Goal: Transaction & Acquisition: Purchase product/service

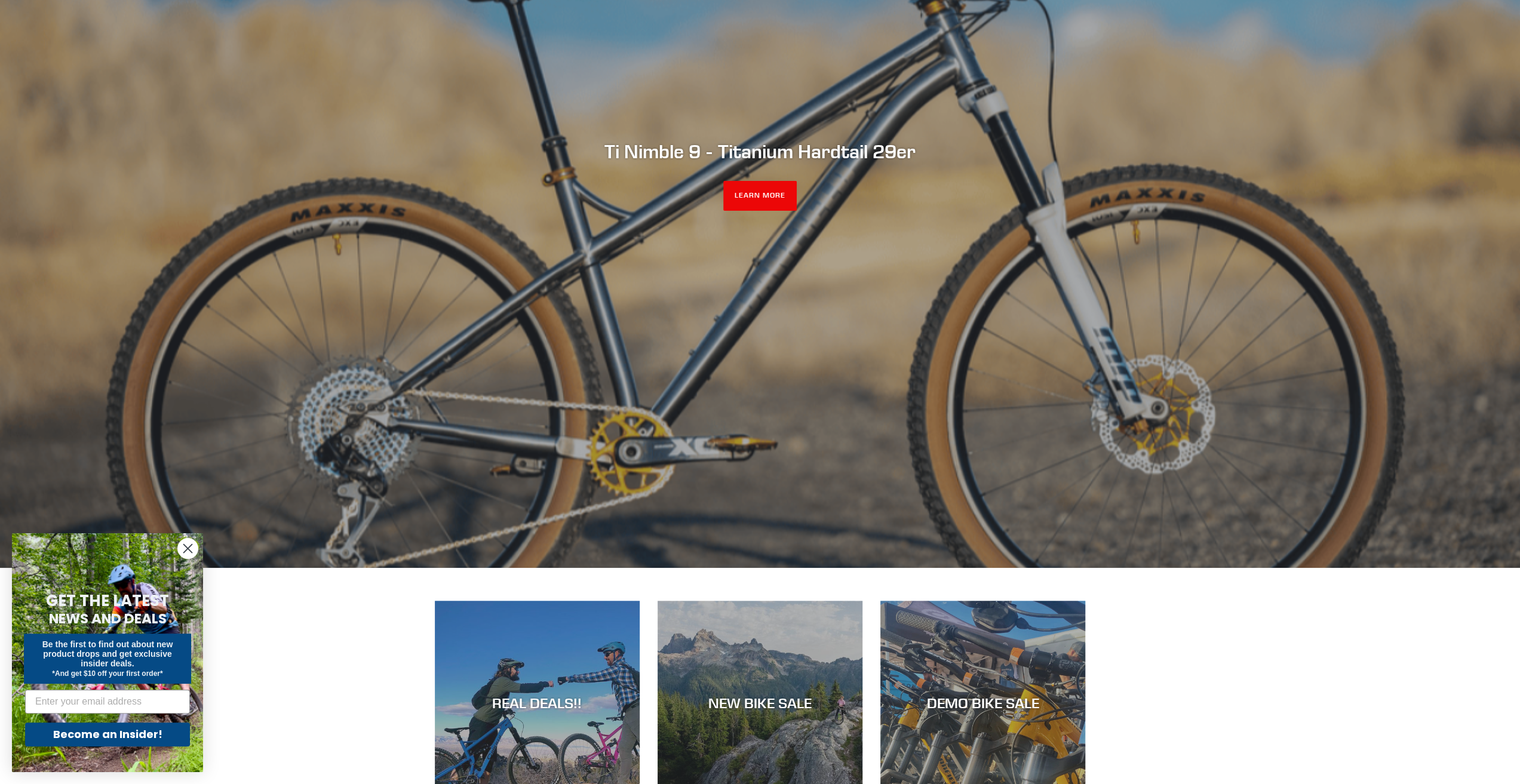
scroll to position [478, 0]
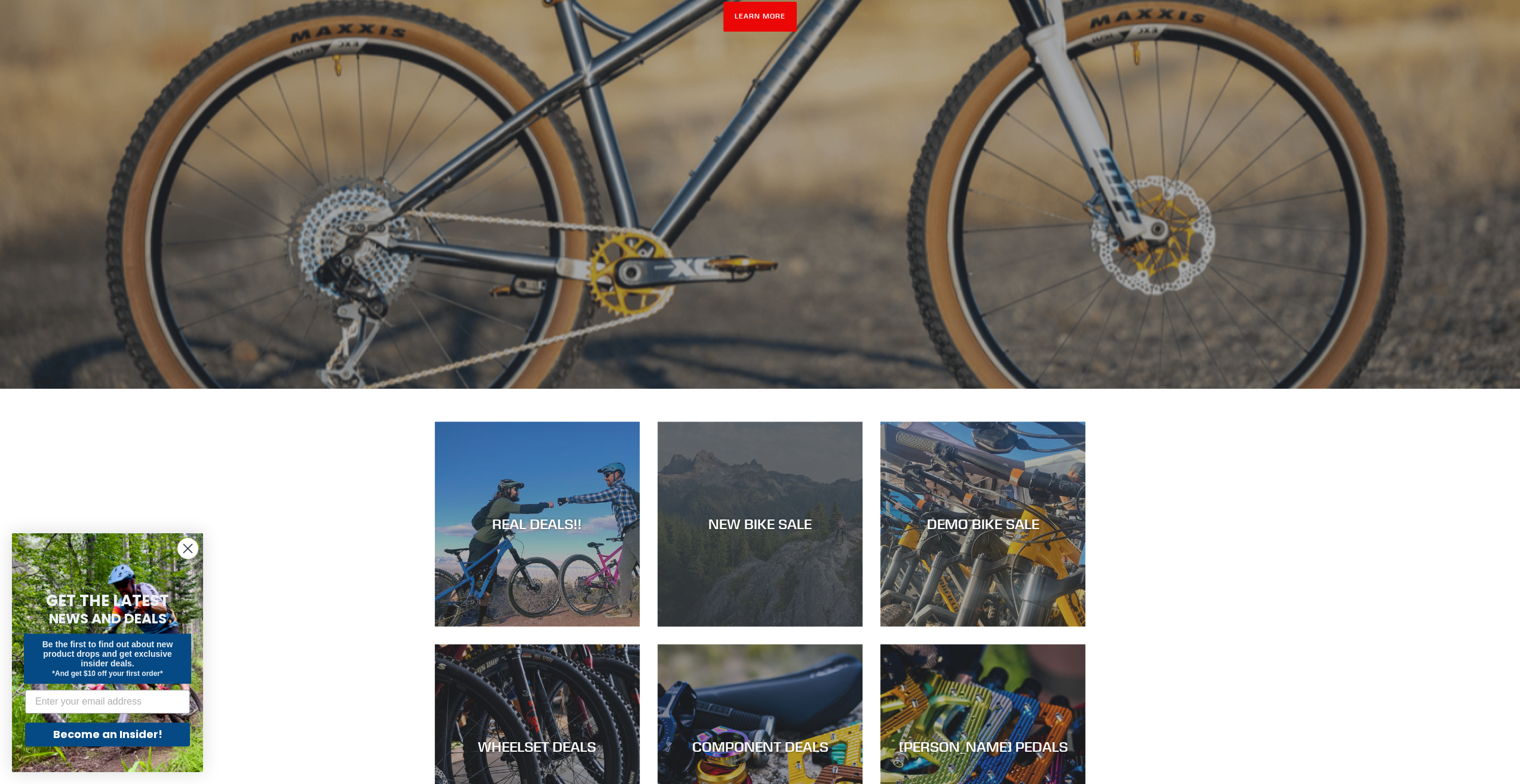
click at [806, 626] on div "NEW BIKE SALE" at bounding box center [760, 626] width 205 height 0
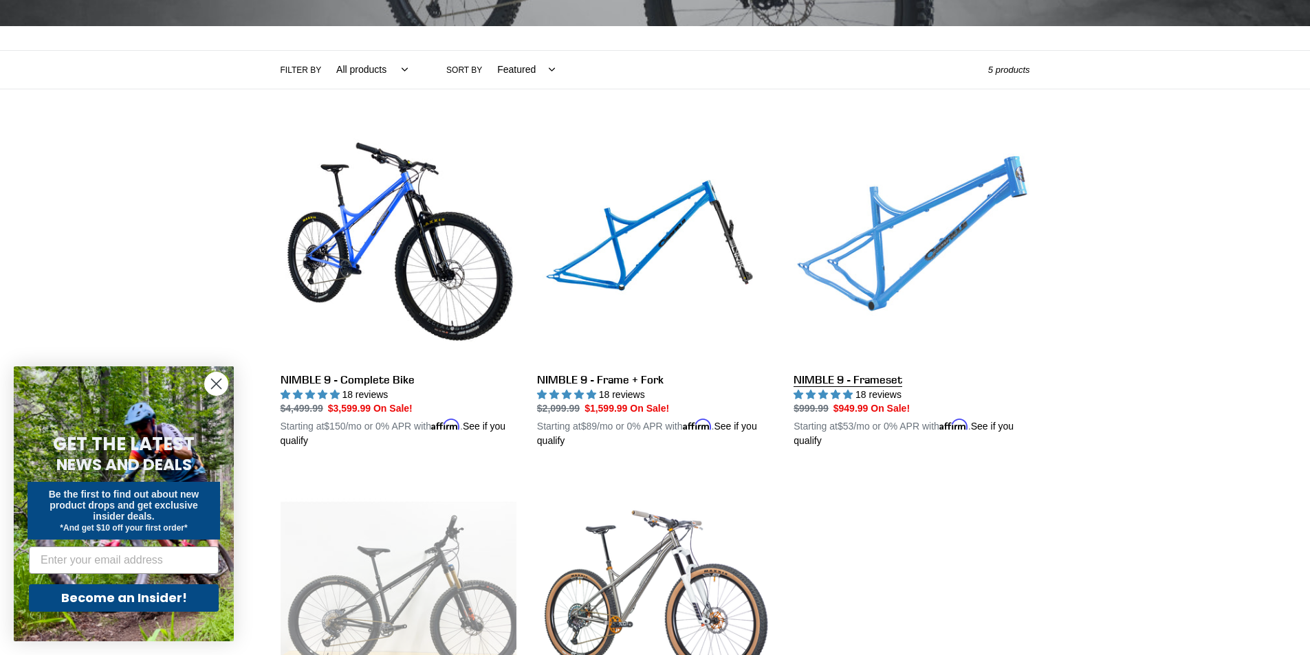
click at [844, 378] on link "NIMBLE 9 - Frameset" at bounding box center [912, 288] width 236 height 322
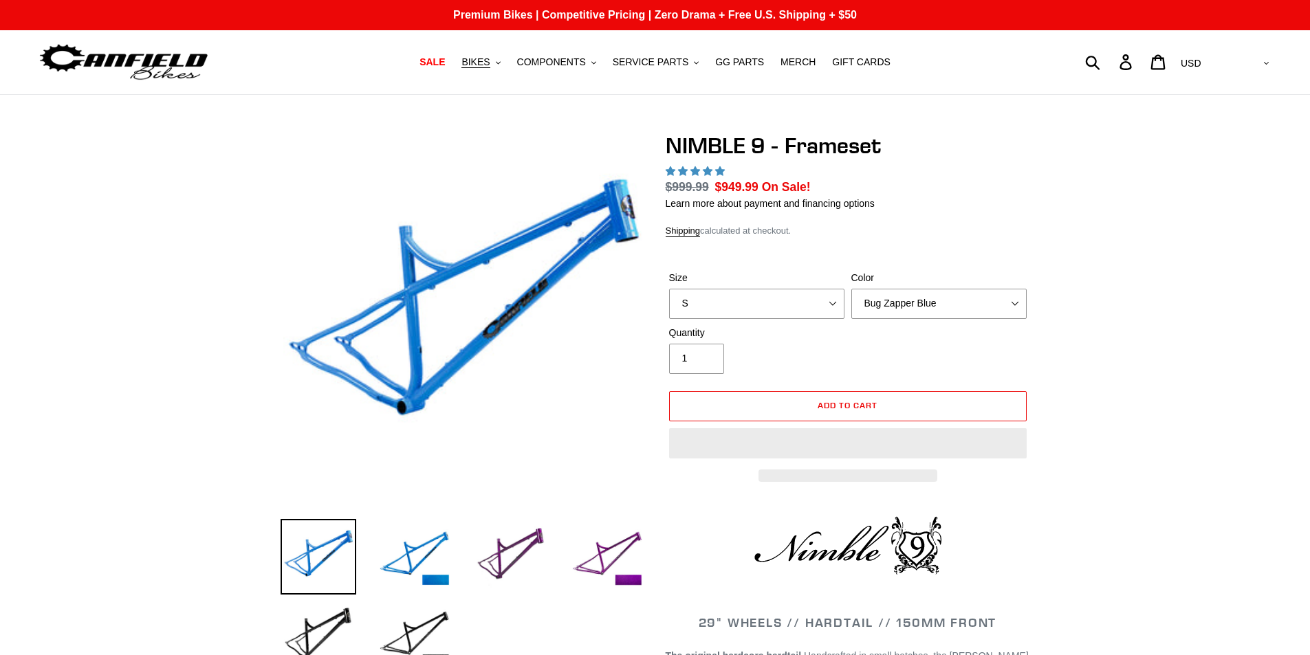
select select "highest-rating"
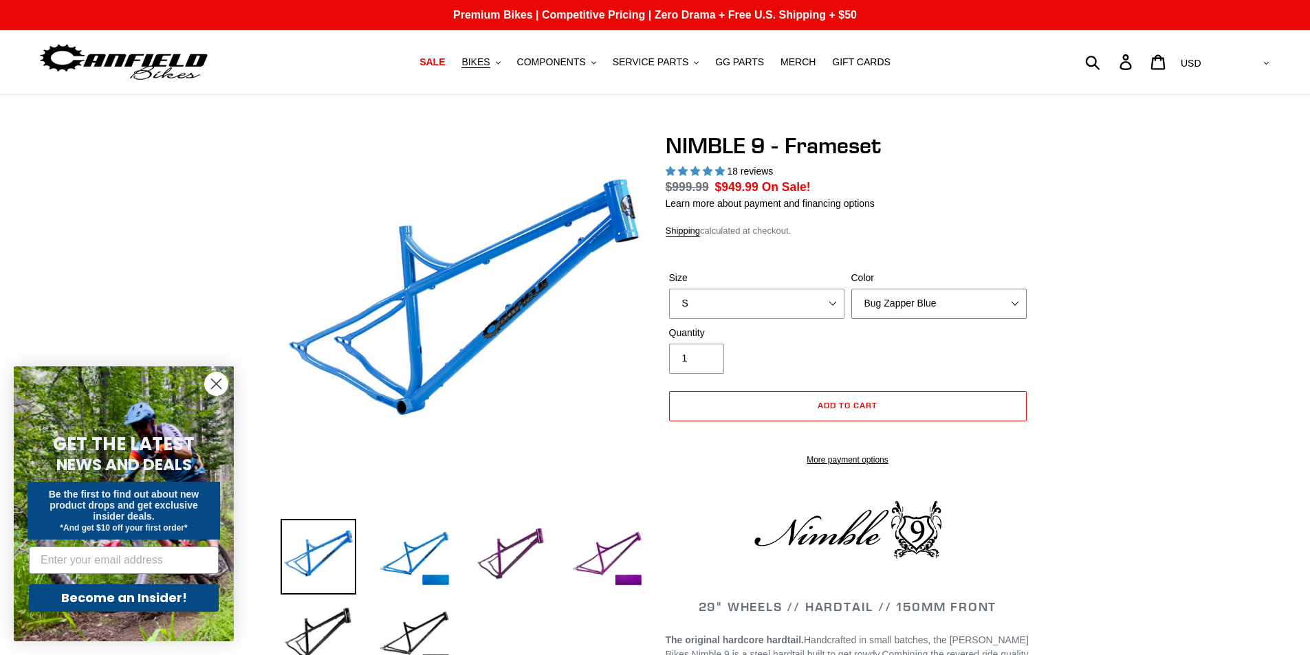
click at [928, 311] on select "Bug Zapper Blue Purple Haze -Sold Out Galaxy Black" at bounding box center [938, 304] width 175 height 30
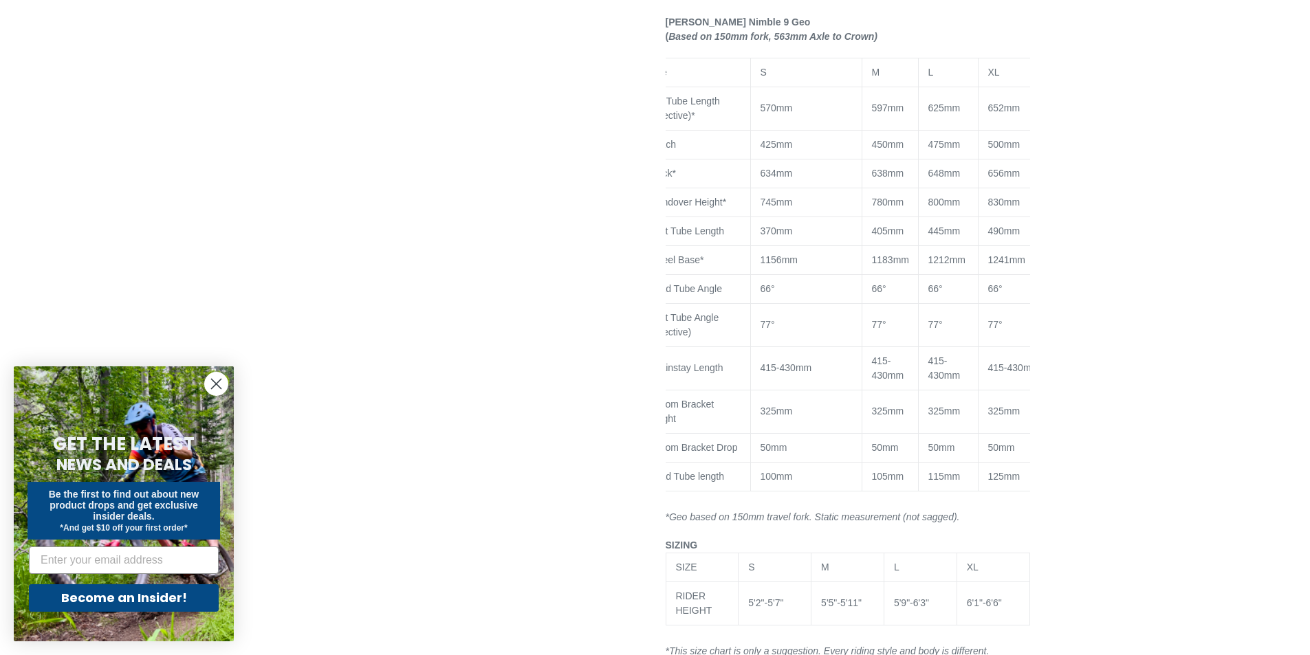
scroll to position [0, 65]
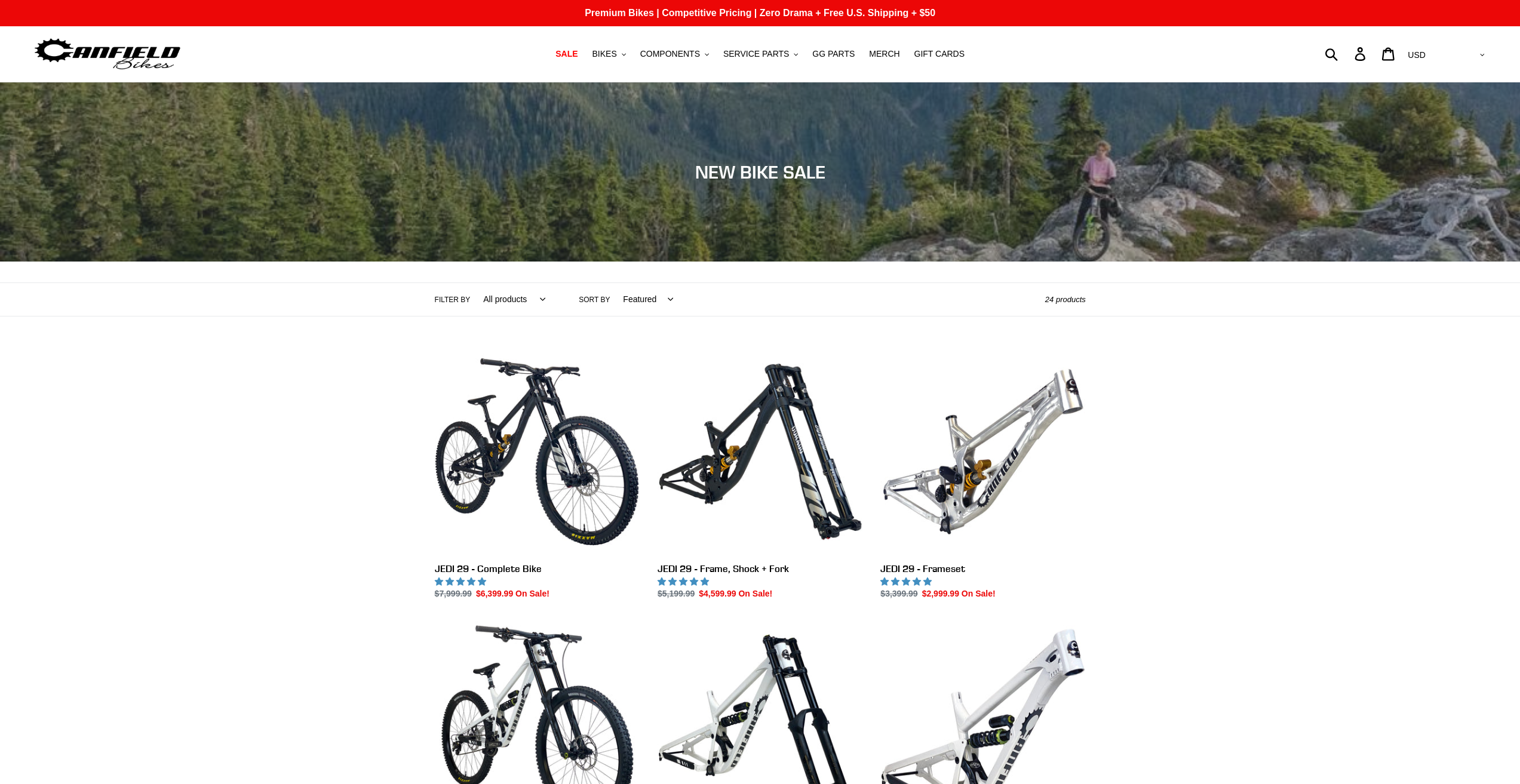
scroll to position [239, 0]
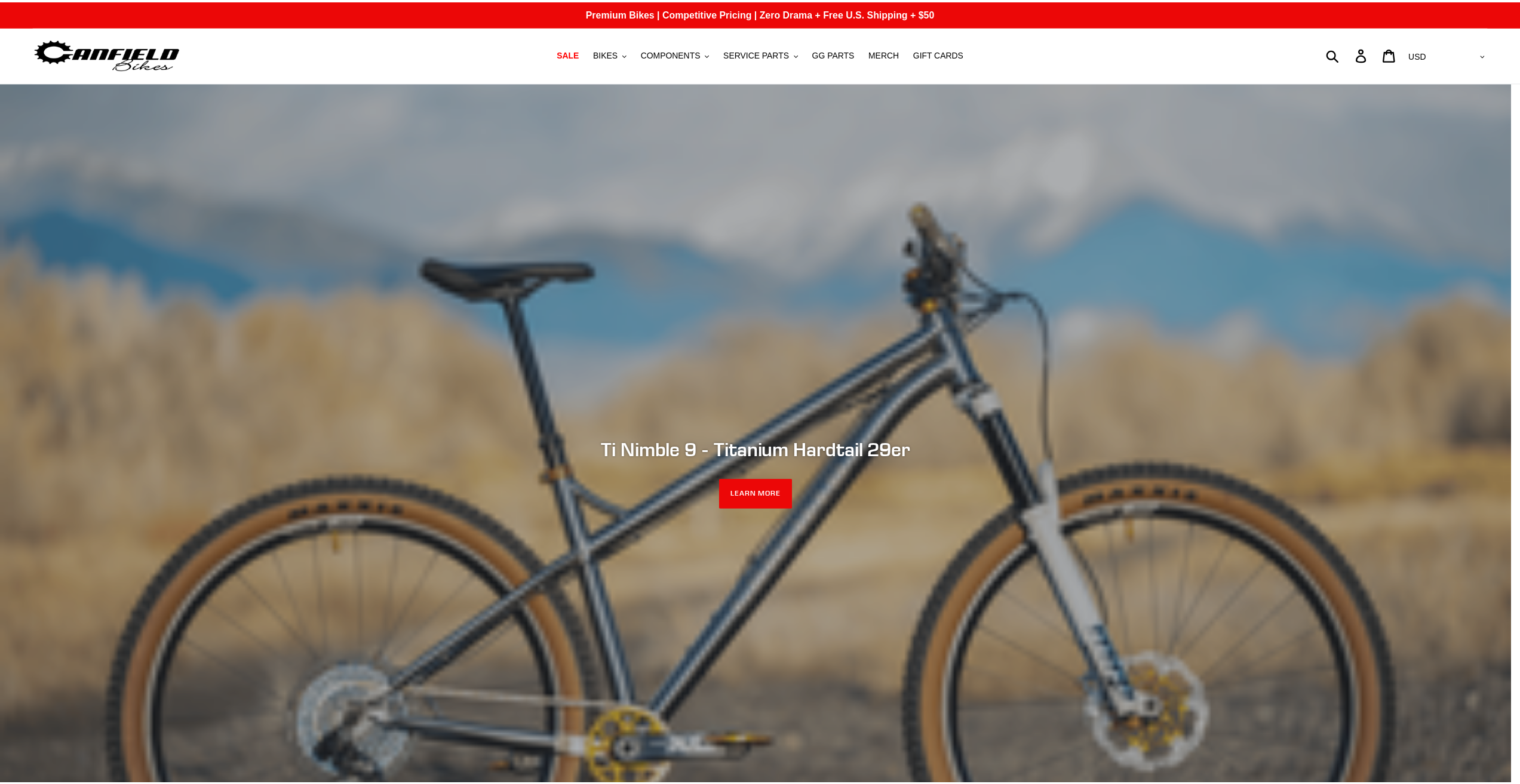
scroll to position [478, 0]
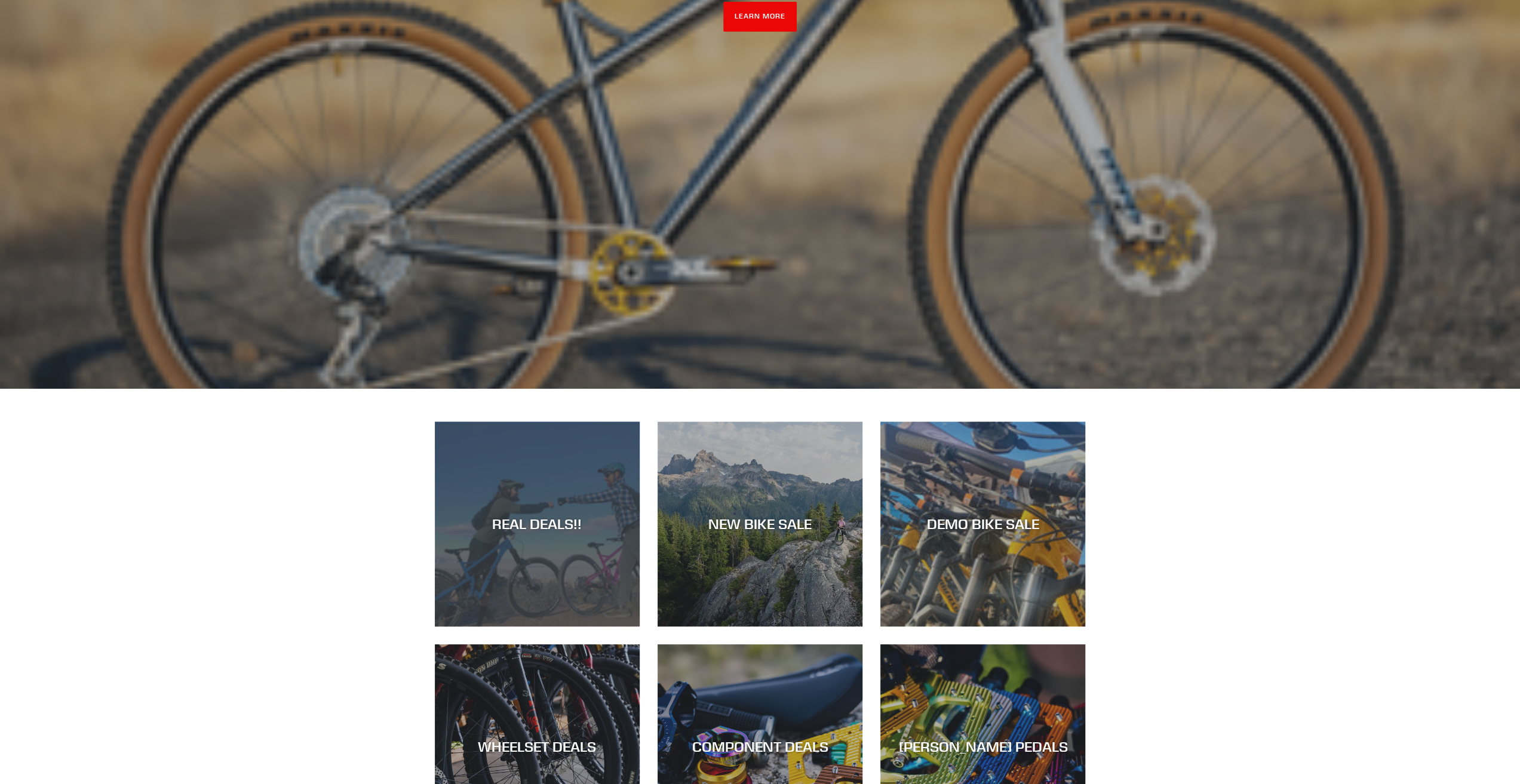
click at [528, 626] on div "REAL DEALS!!" at bounding box center [538, 626] width 205 height 0
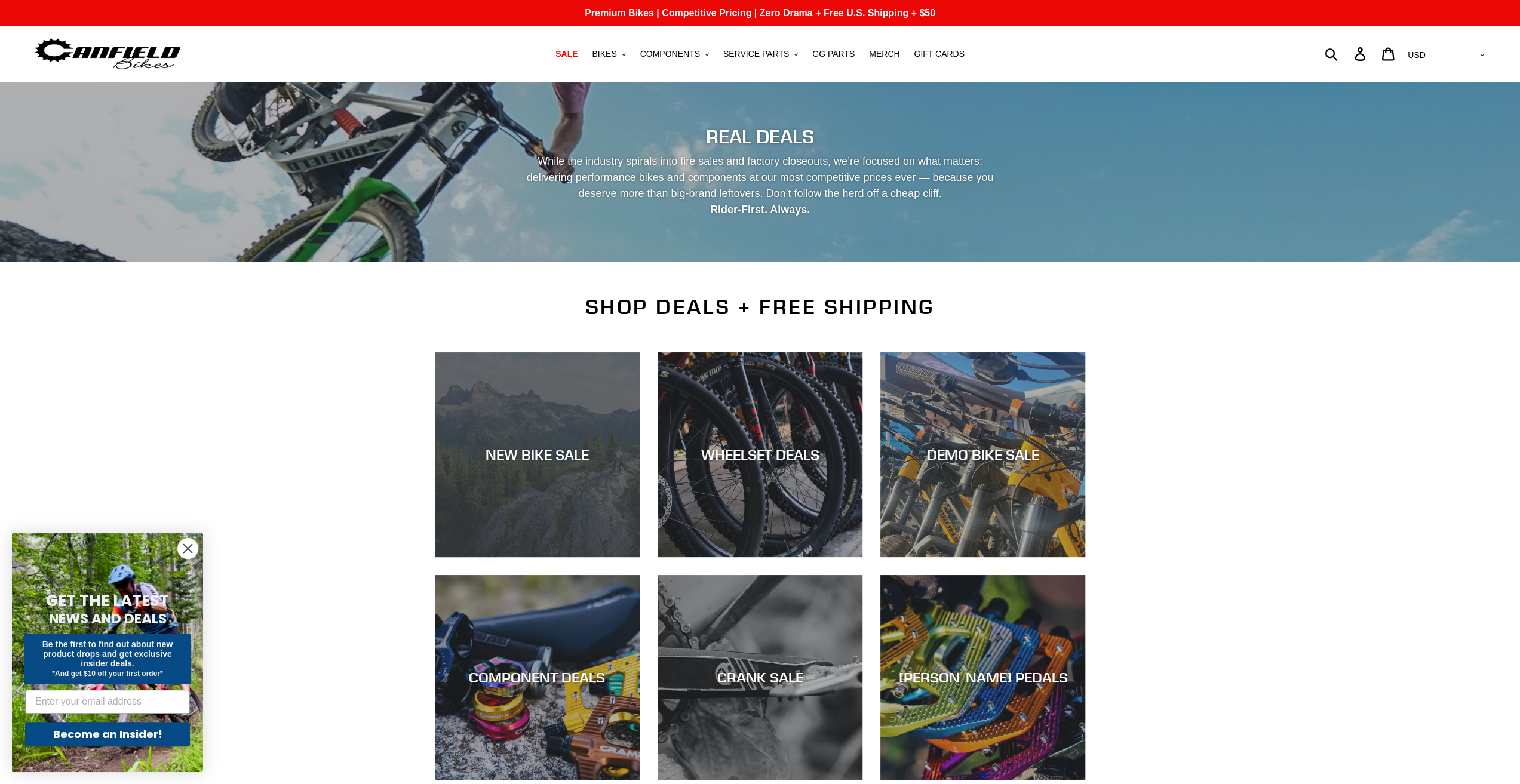
scroll to position [120, 0]
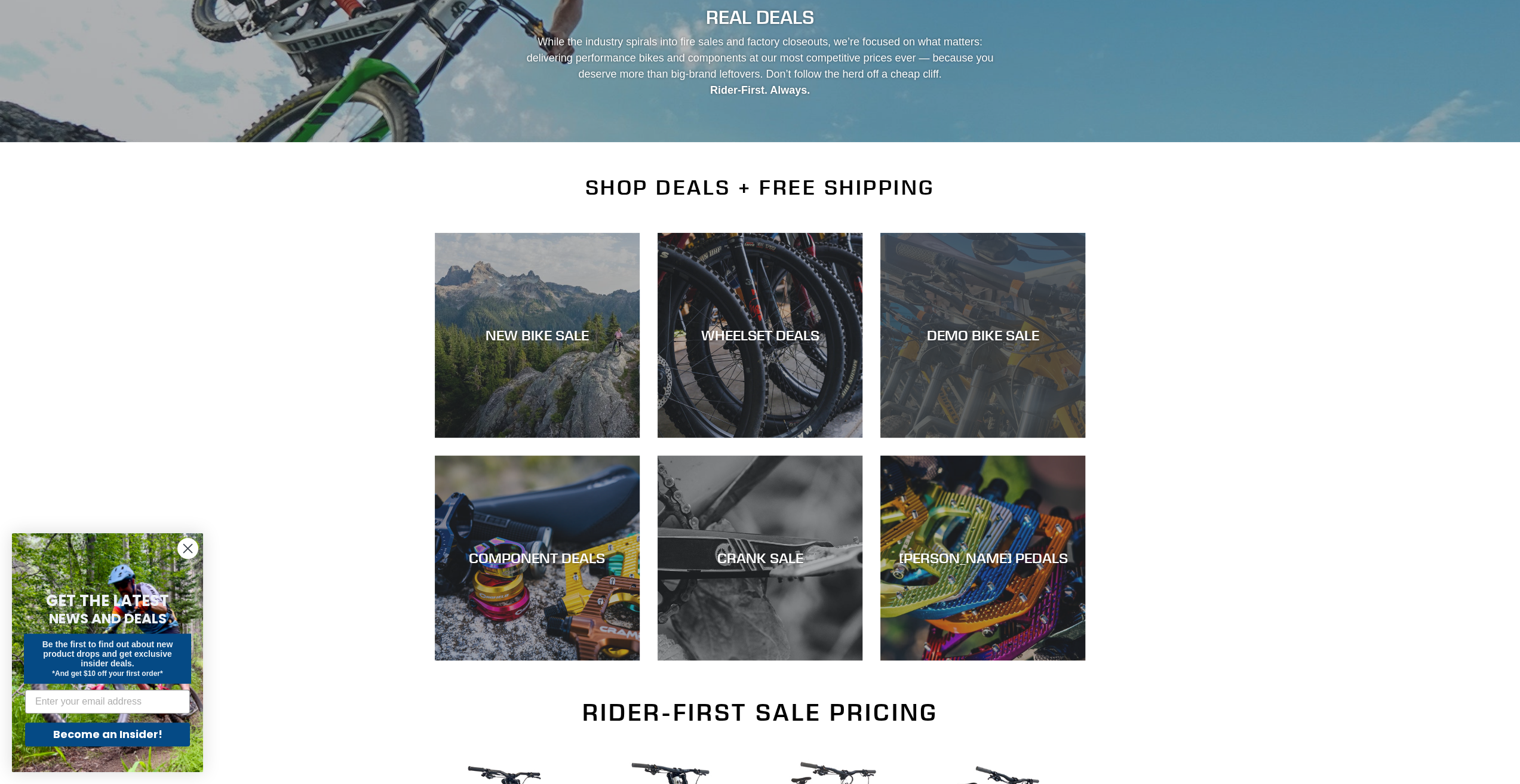
click at [993, 438] on div "DEMO BIKE SALE" at bounding box center [983, 438] width 205 height 0
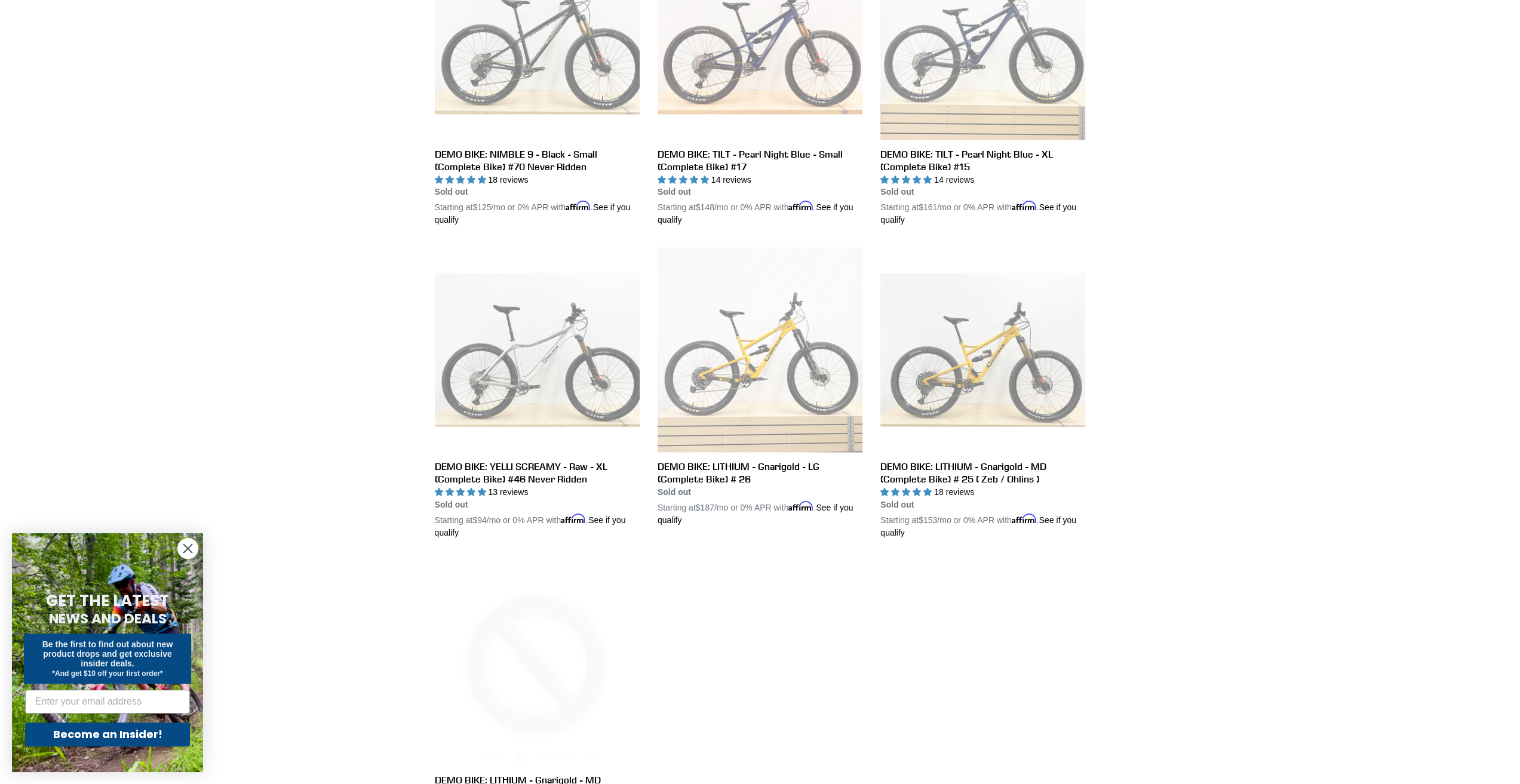
scroll to position [1667, 0]
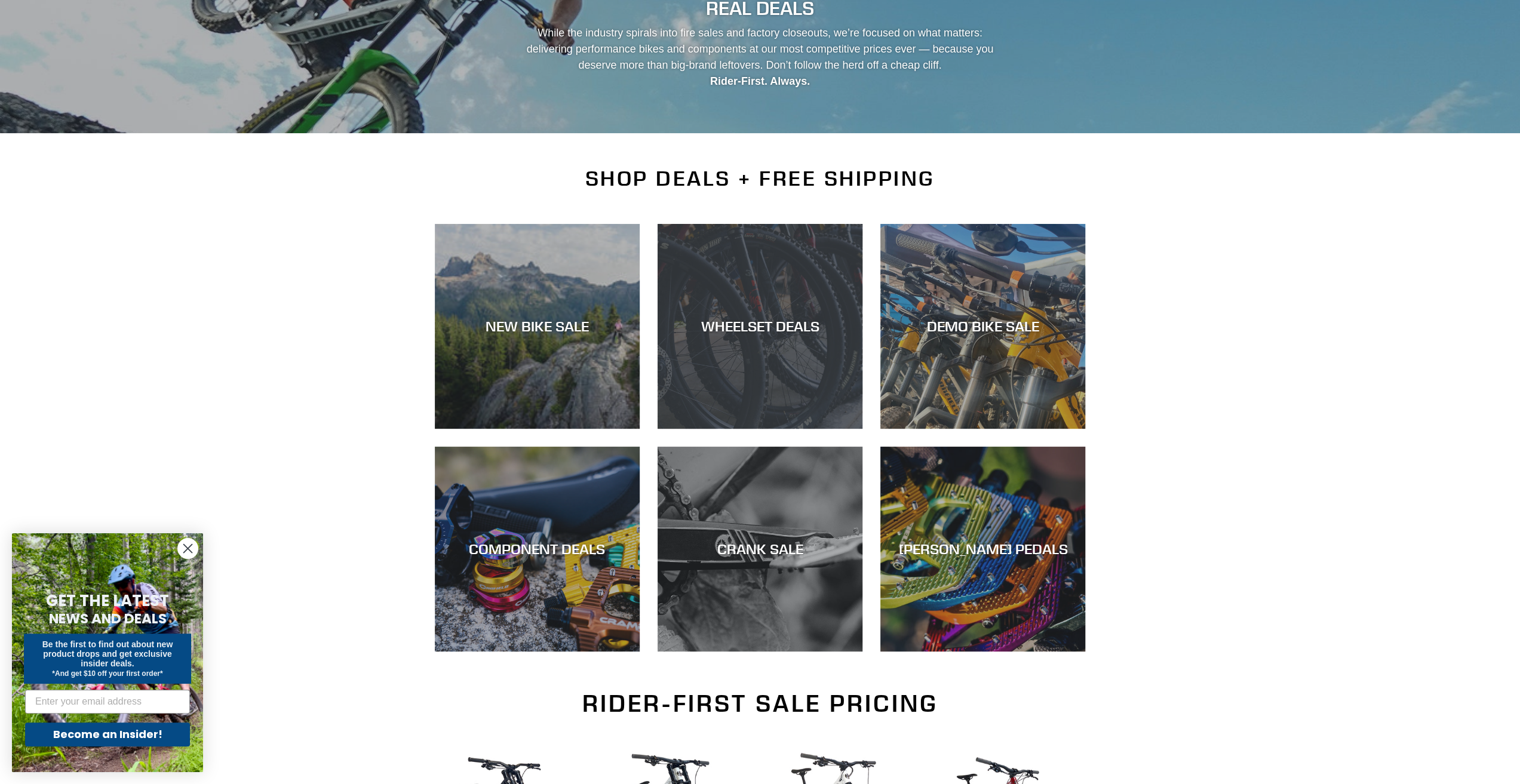
click at [749, 429] on div "WHEELSET DEALS" at bounding box center [760, 429] width 205 height 0
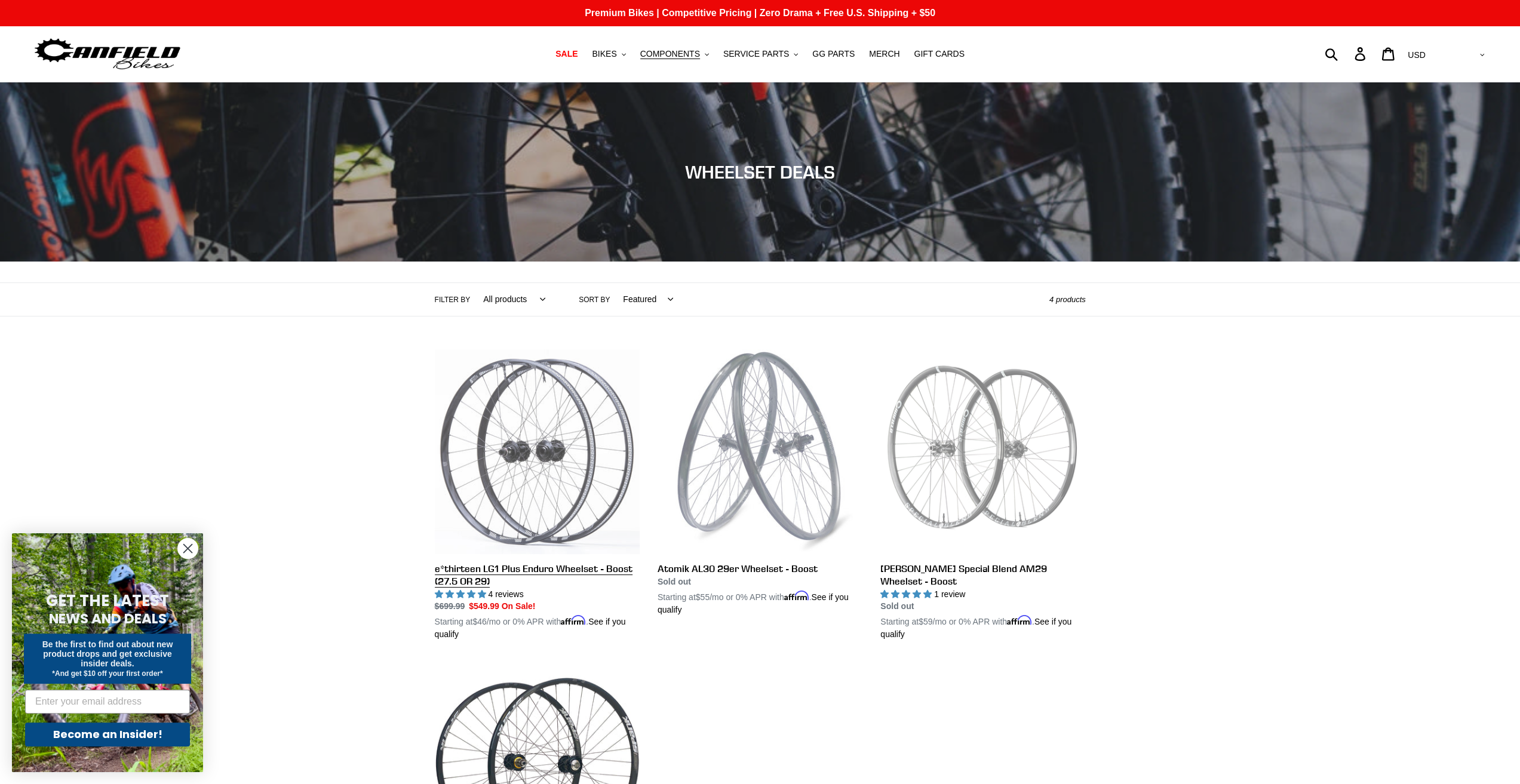
click at [545, 431] on link "e*thirteen LG1 Plus Enduro Wheelset - Boost (27.5 OR 29)" at bounding box center [538, 495] width 205 height 292
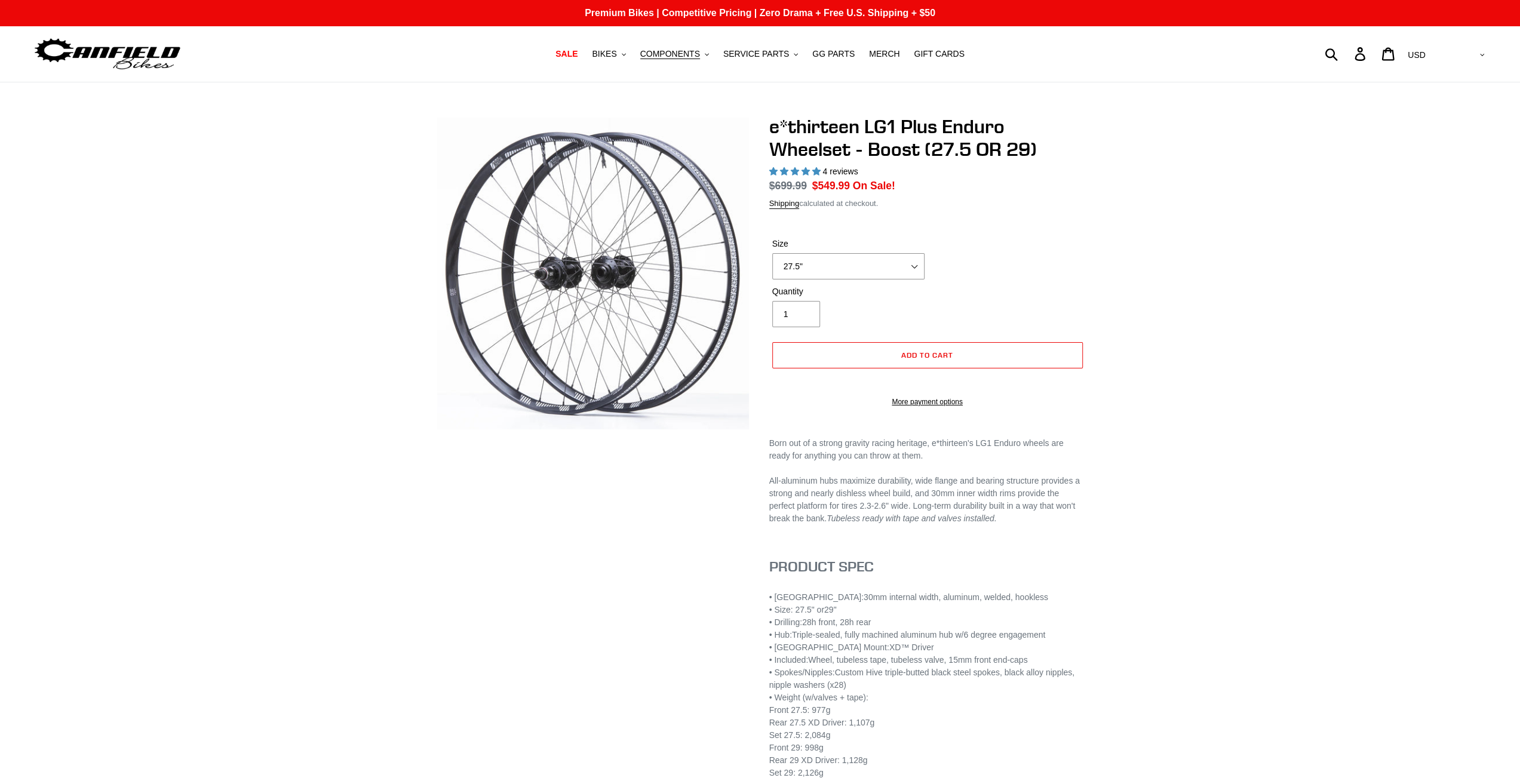
select select "highest-rating"
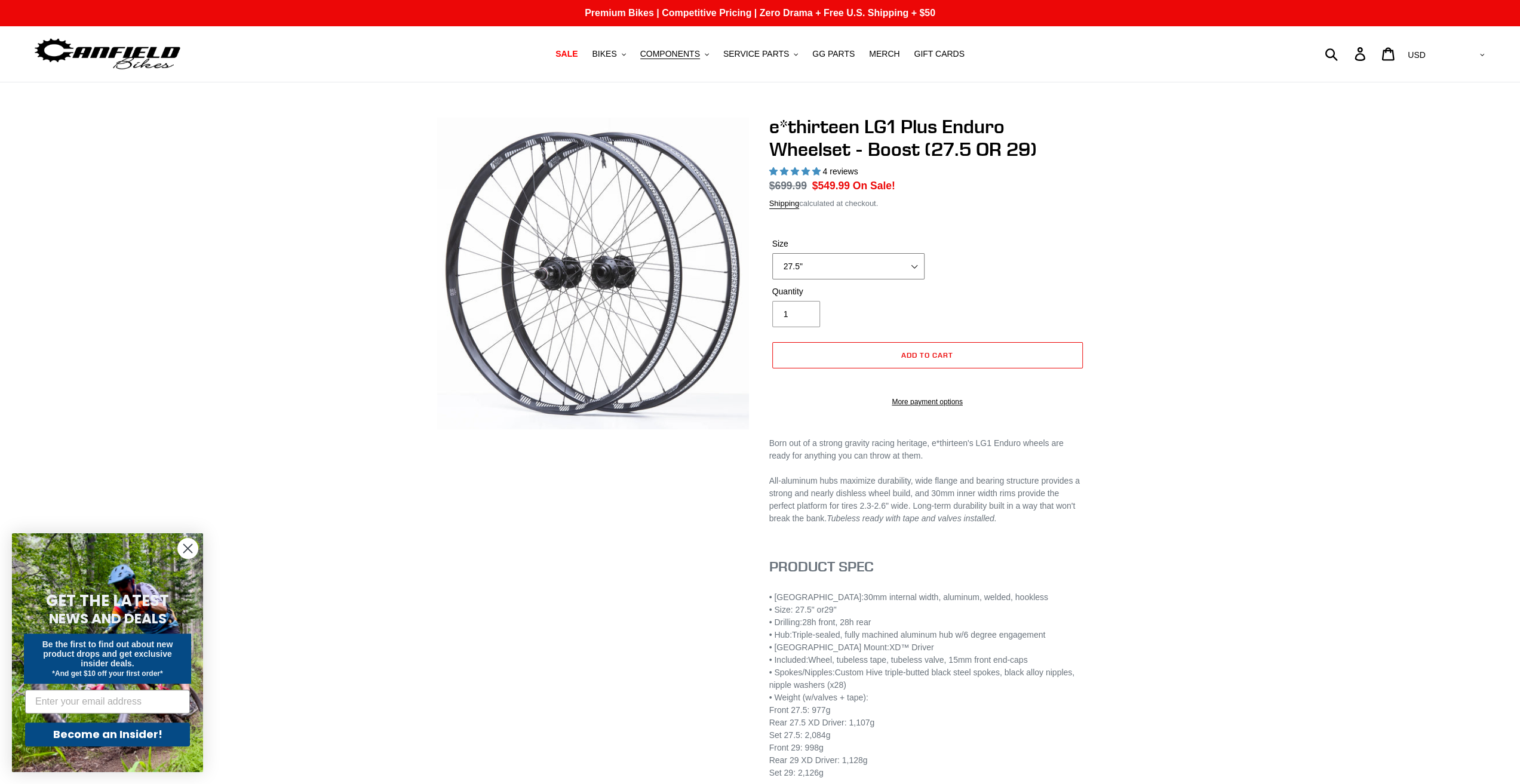
click at [818, 257] on select "27.5" 29"" at bounding box center [848, 267] width 152 height 26
select select "29""
click at [772, 254] on select "27.5" 29"" at bounding box center [848, 267] width 152 height 26
